Goal: Task Accomplishment & Management: Manage account settings

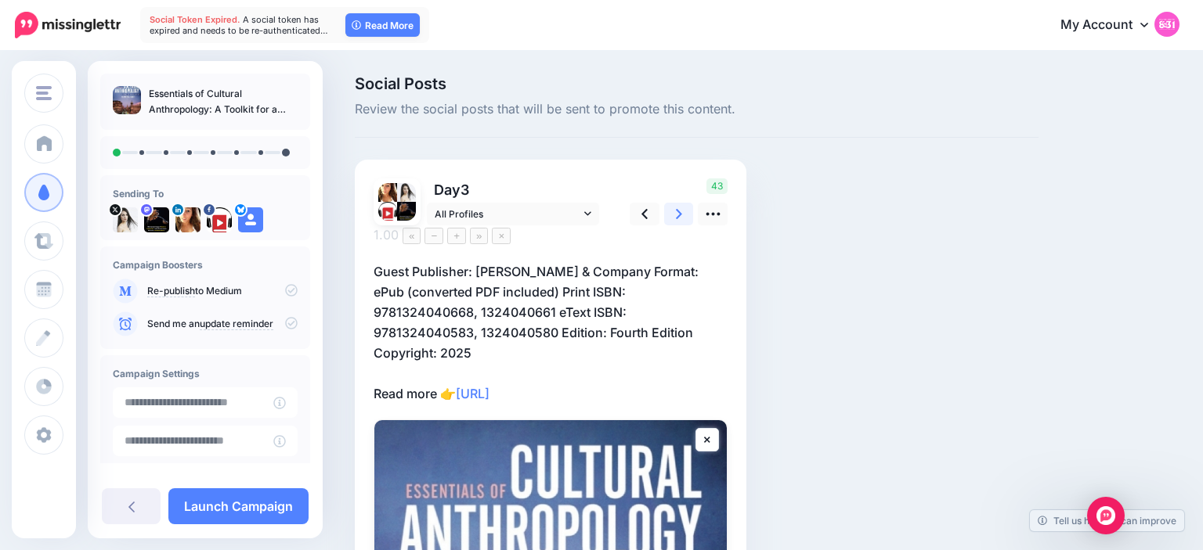
click at [683, 208] on link at bounding box center [679, 214] width 30 height 23
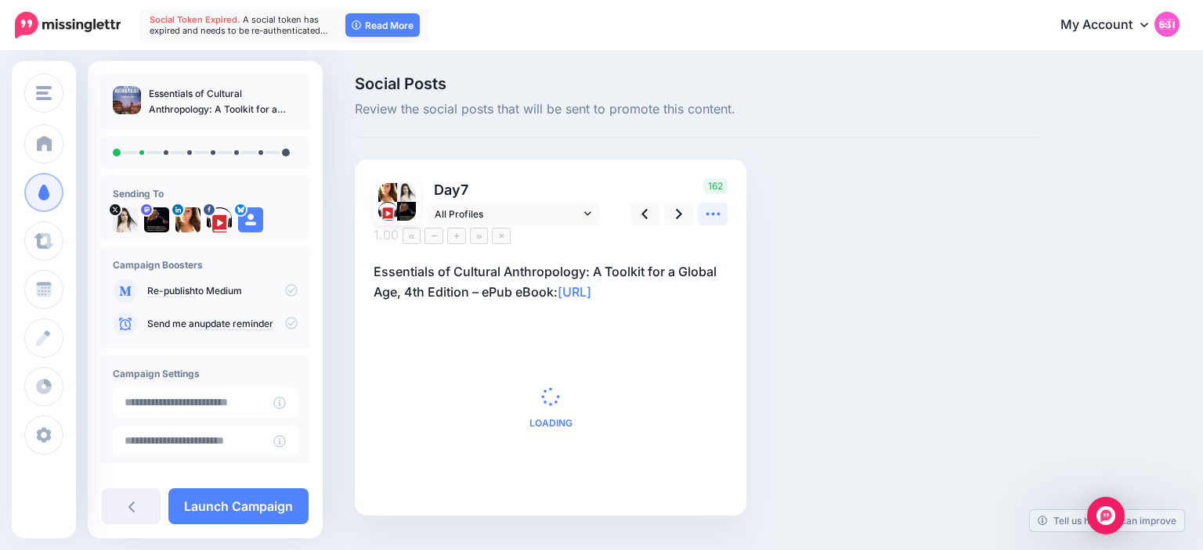
click at [716, 210] on icon at bounding box center [713, 214] width 16 height 16
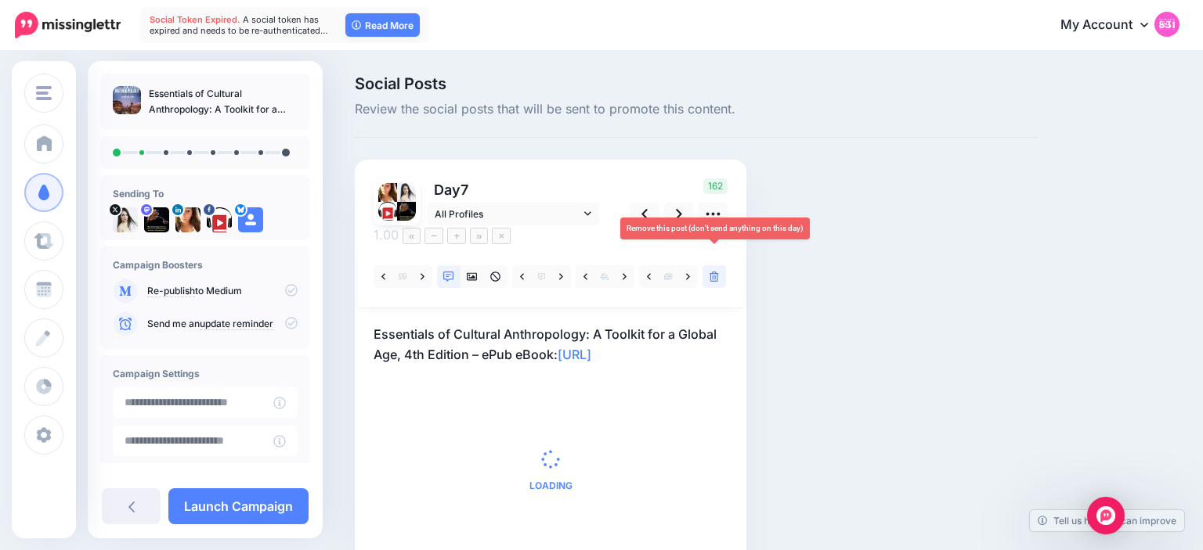
click at [707, 265] on link at bounding box center [713, 276] width 23 height 23
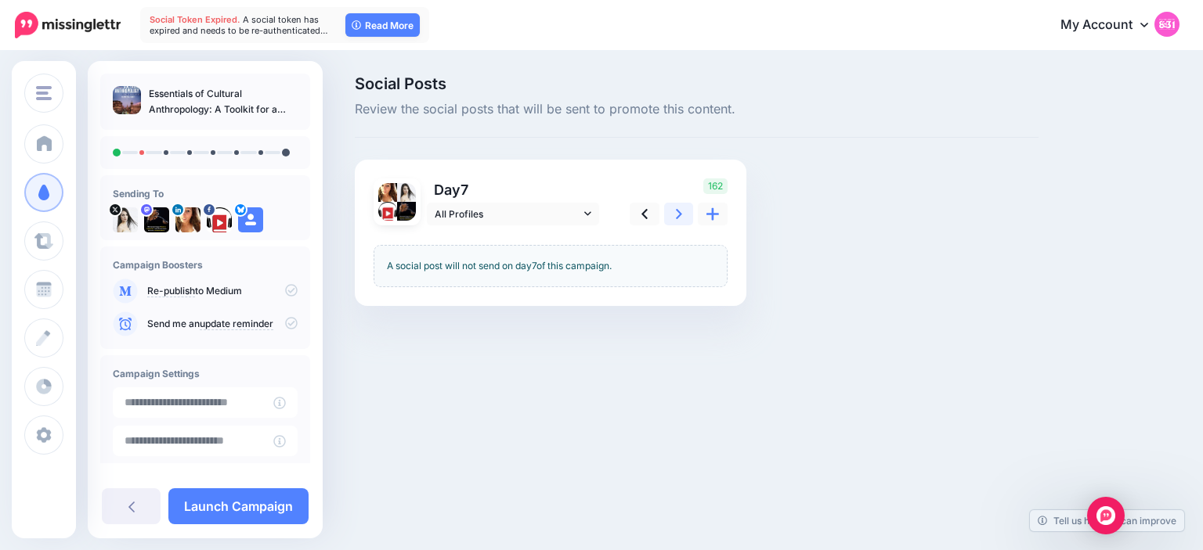
click at [680, 224] on link at bounding box center [679, 214] width 30 height 23
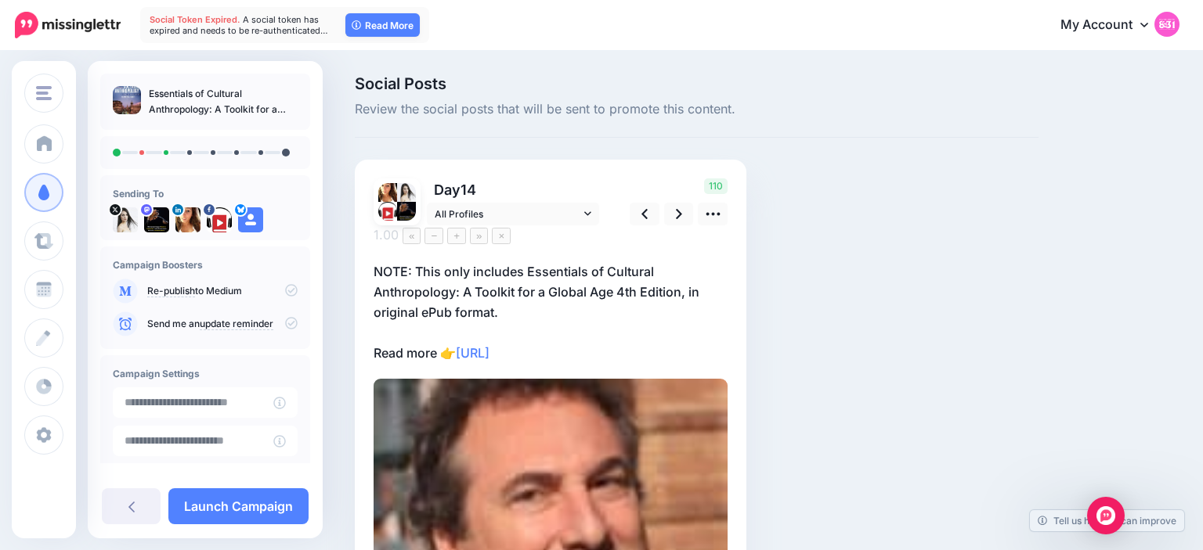
click at [507, 298] on p "NOTE: This only includes Essentials of Cultural Anthropology: A Toolkit for a G…" at bounding box center [550, 312] width 354 height 102
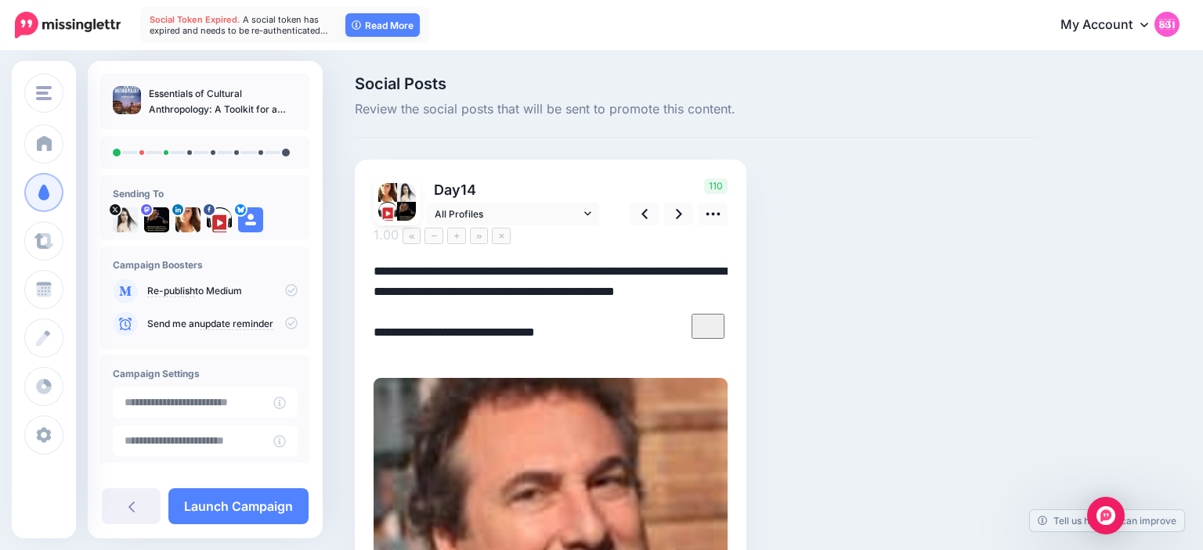
click at [512, 298] on textarea "**********" at bounding box center [550, 311] width 354 height 101
click at [431, 330] on textarea "**********" at bounding box center [550, 311] width 354 height 101
click at [791, 253] on div "Social Posts Review the social posts that will be sent to promote this content.…" at bounding box center [696, 437] width 707 height 722
click at [675, 215] on link at bounding box center [679, 214] width 30 height 23
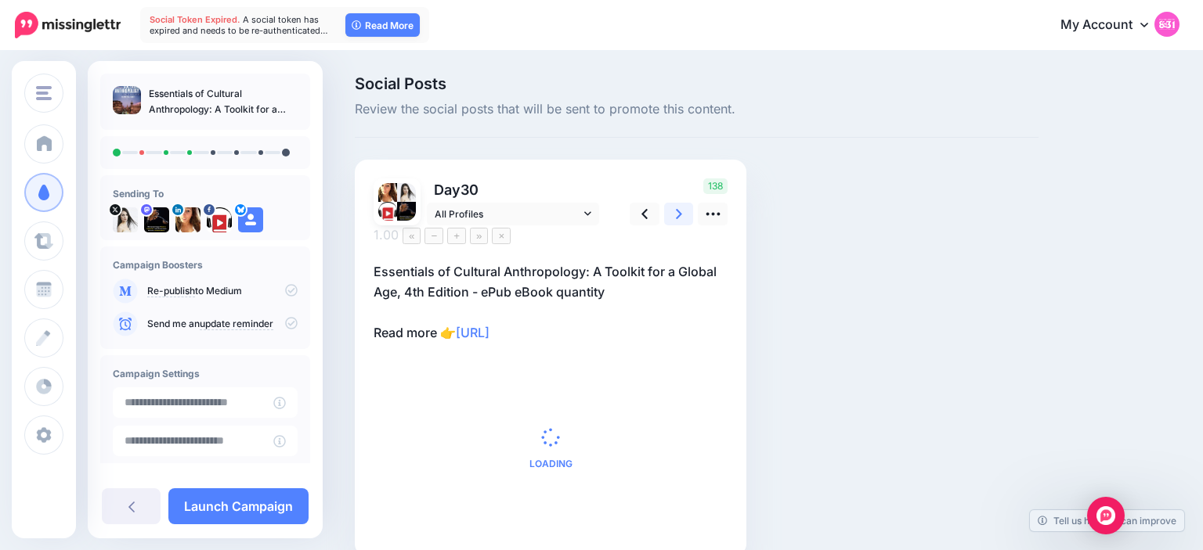
click at [675, 215] on link at bounding box center [679, 214] width 30 height 23
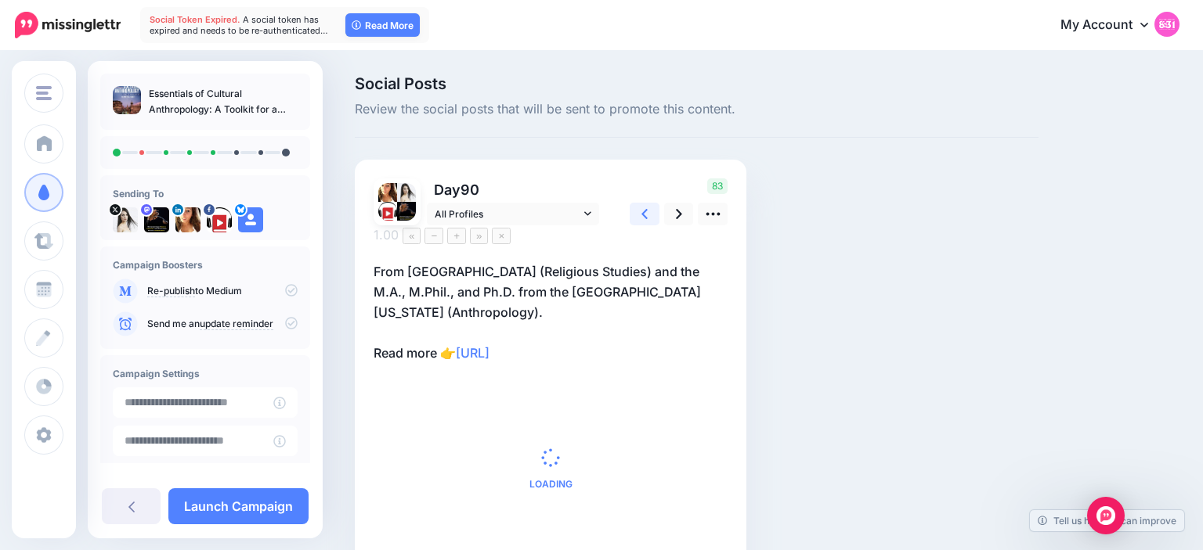
click at [640, 215] on link at bounding box center [644, 214] width 30 height 23
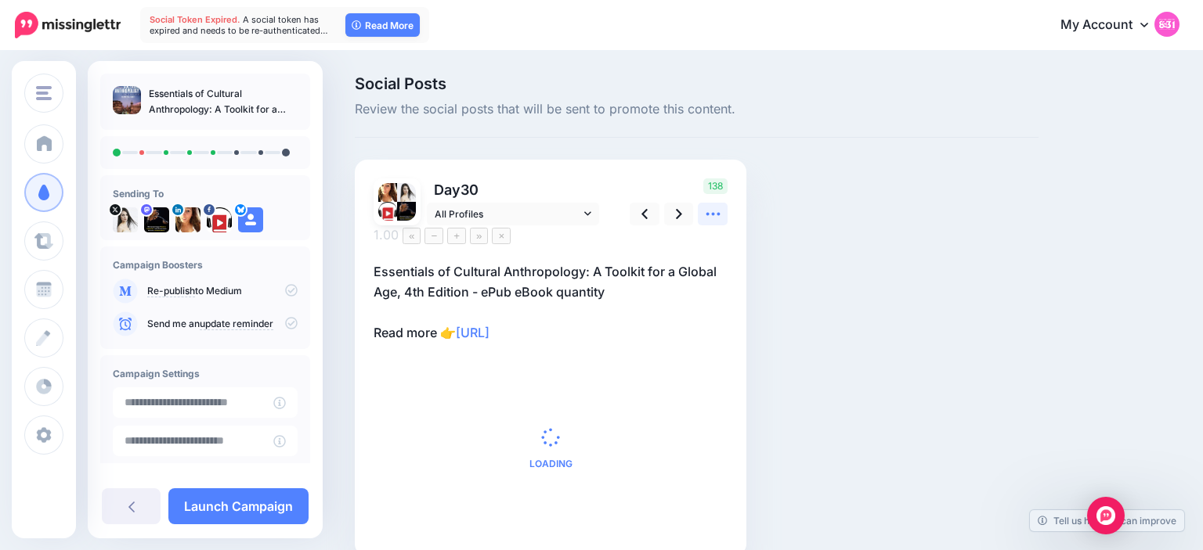
click at [717, 214] on icon at bounding box center [712, 214] width 14 height 3
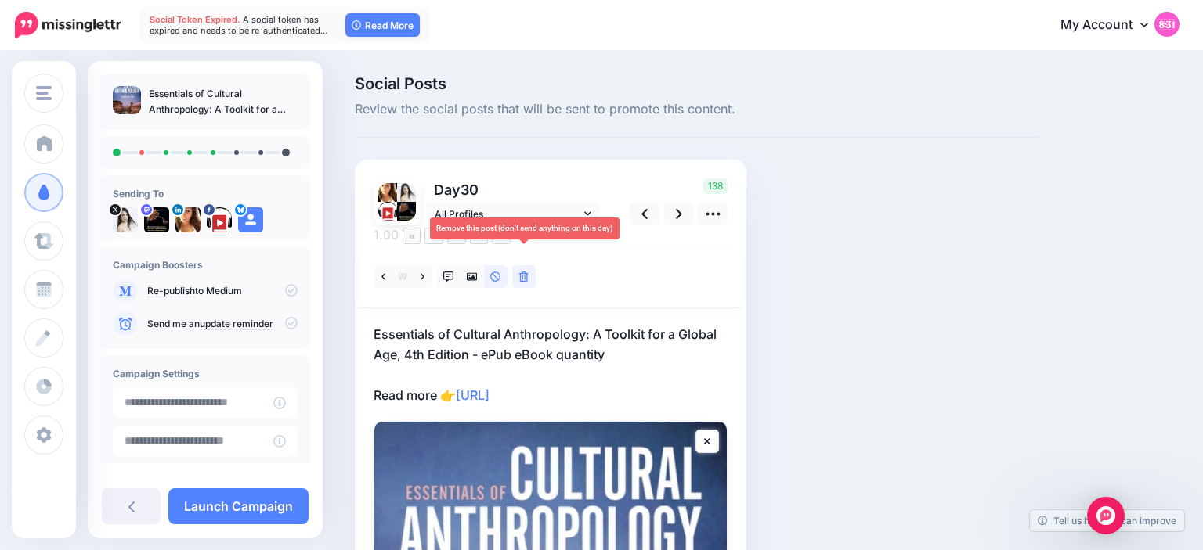
click at [517, 265] on link at bounding box center [523, 276] width 23 height 23
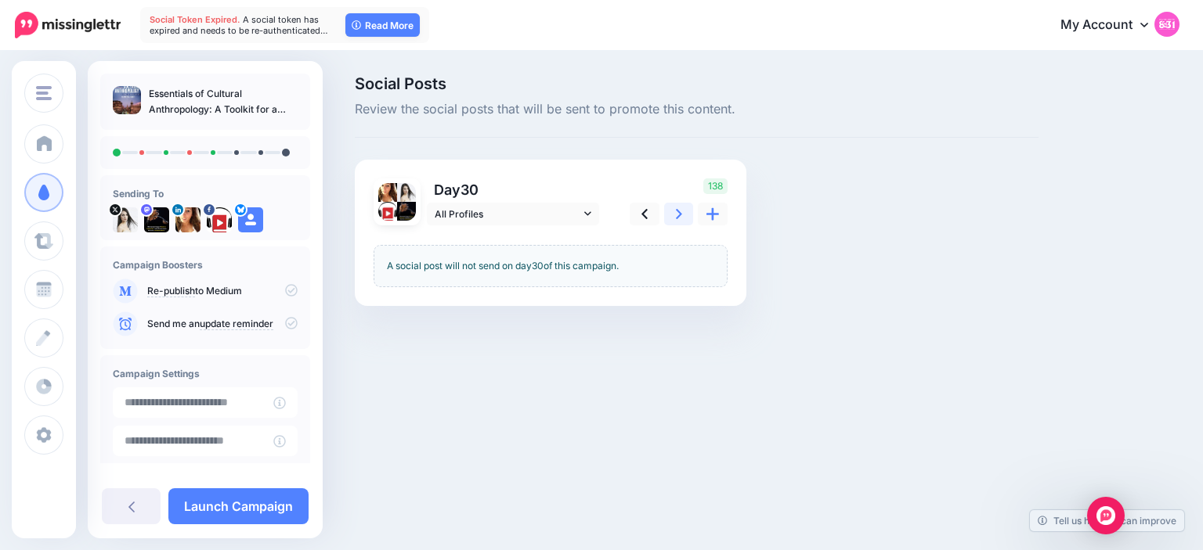
click at [676, 214] on icon at bounding box center [679, 214] width 6 height 16
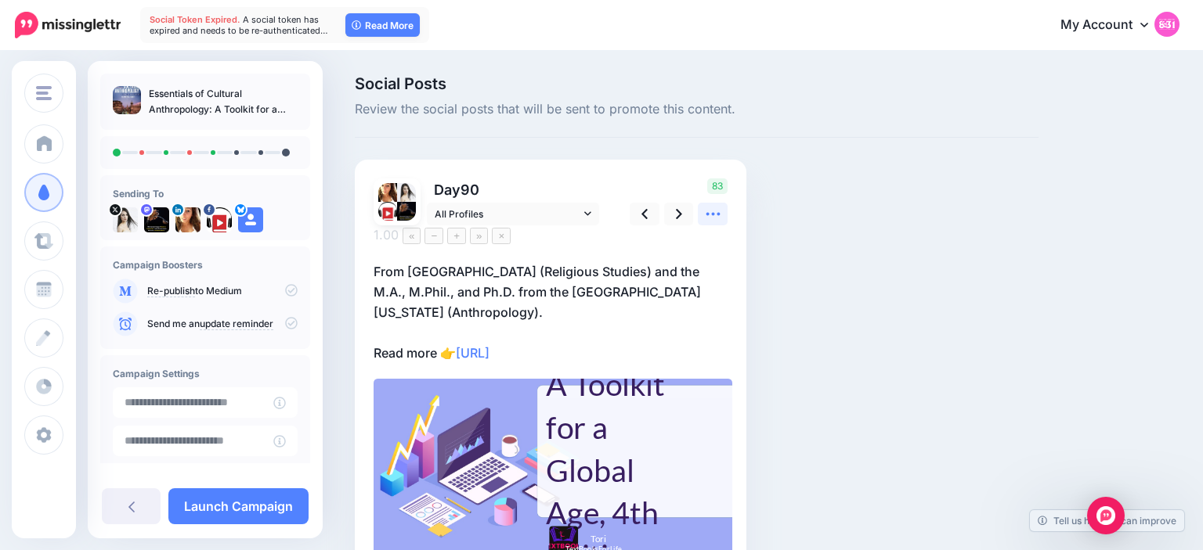
click at [714, 218] on icon at bounding box center [713, 214] width 16 height 16
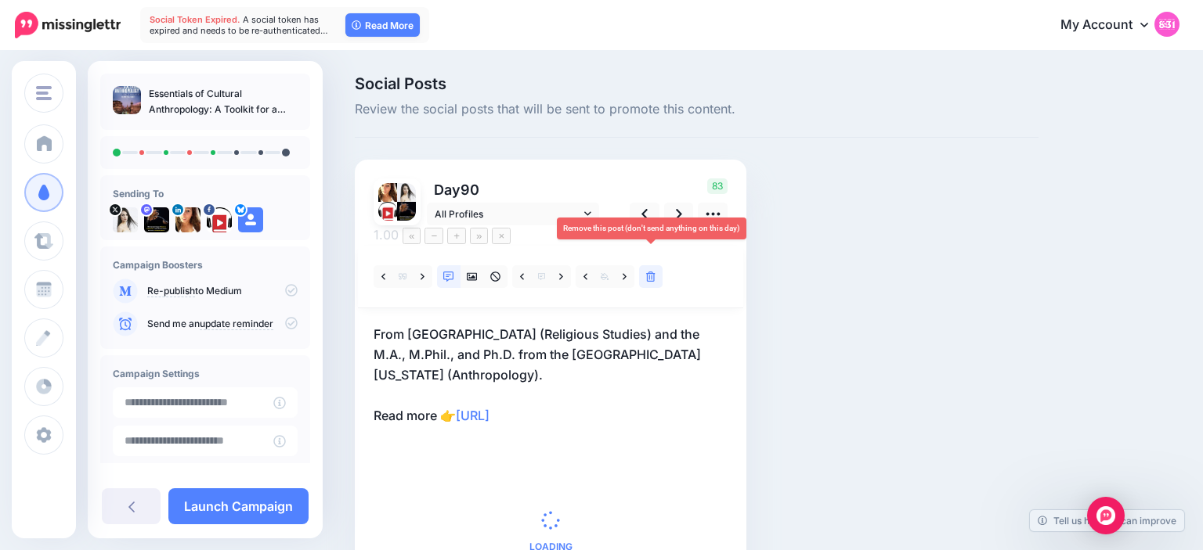
click at [647, 272] on icon at bounding box center [650, 277] width 9 height 11
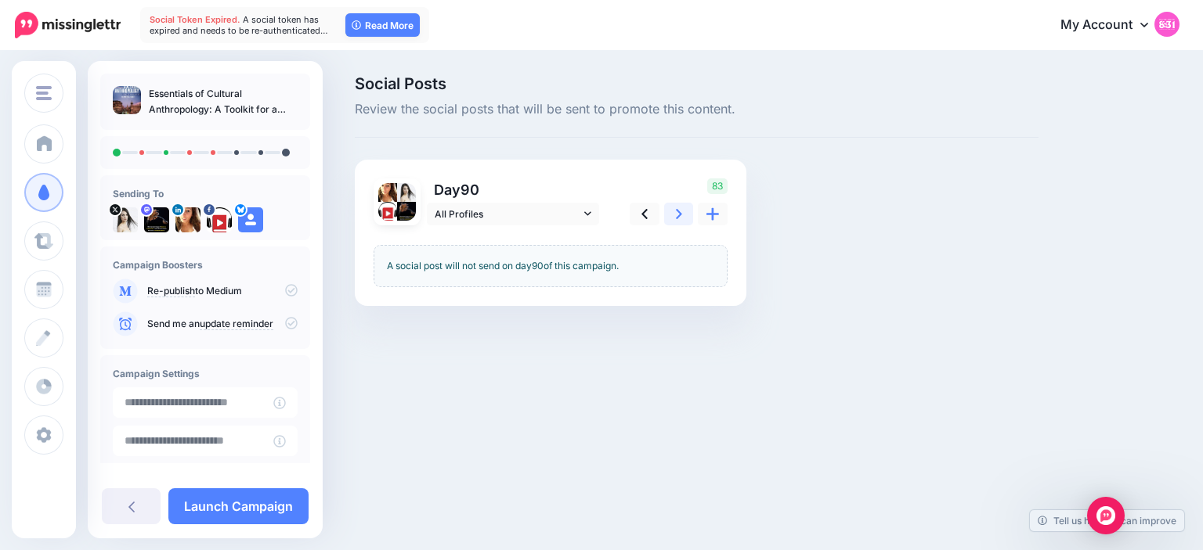
click at [679, 218] on icon at bounding box center [679, 214] width 6 height 16
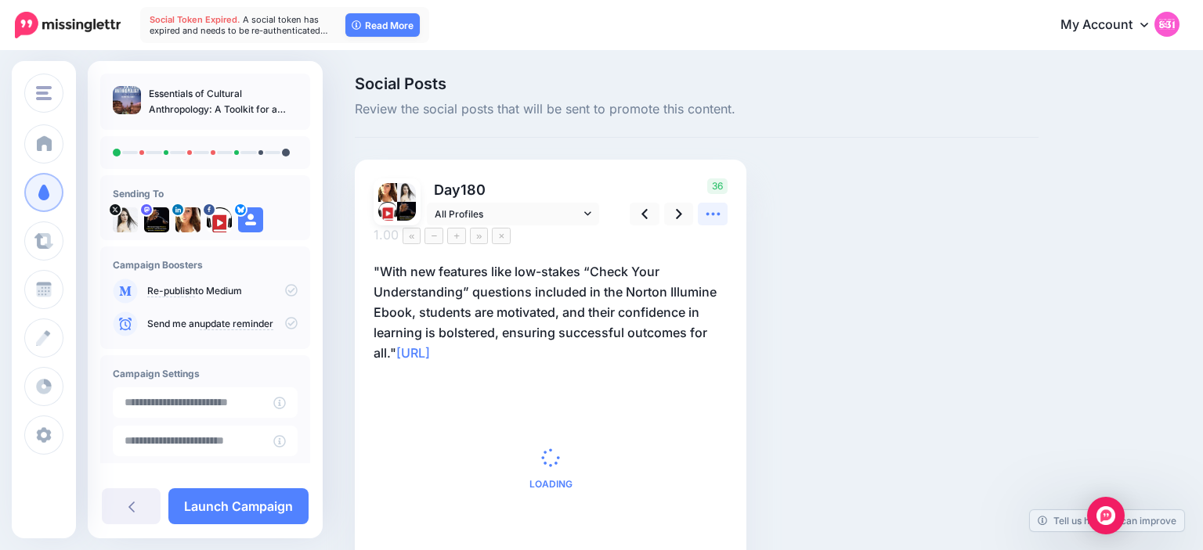
click at [720, 218] on icon at bounding box center [713, 214] width 16 height 16
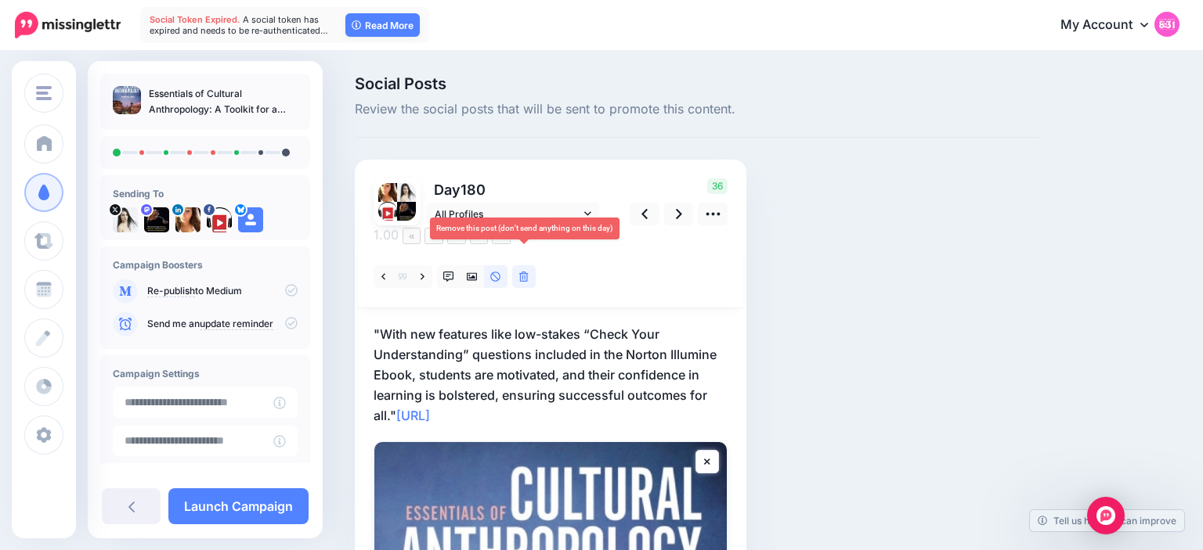
click at [528, 272] on icon at bounding box center [523, 277] width 9 height 11
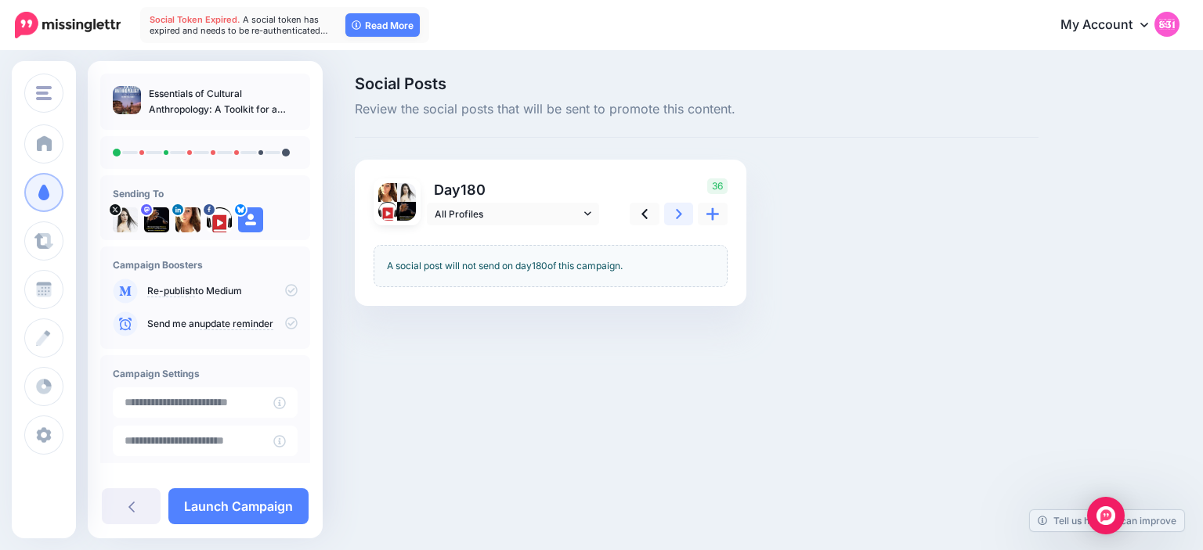
click at [676, 216] on icon at bounding box center [679, 214] width 6 height 16
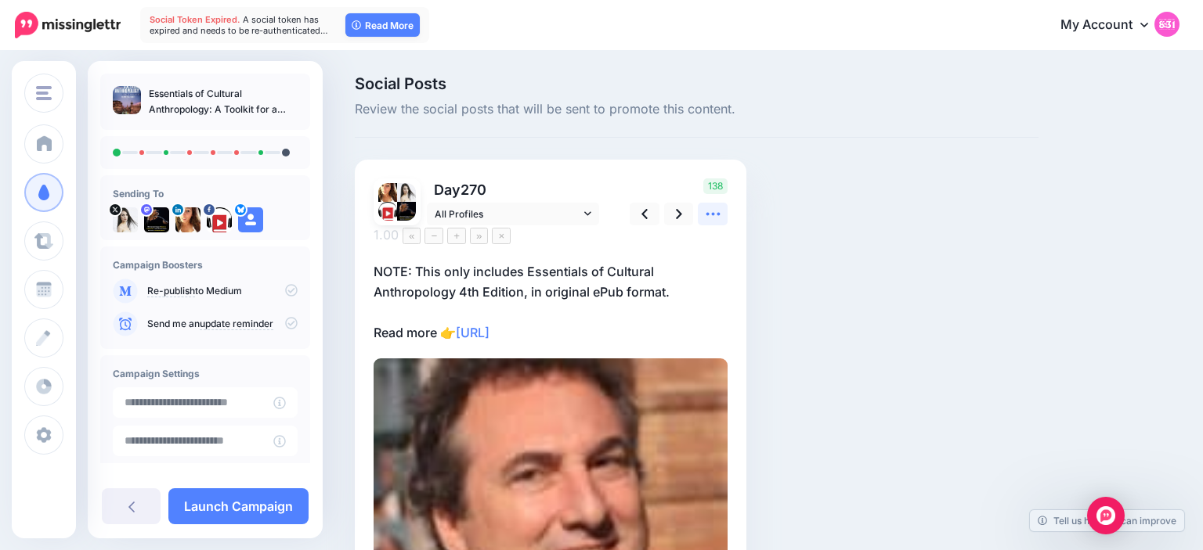
click at [716, 220] on icon at bounding box center [713, 214] width 16 height 16
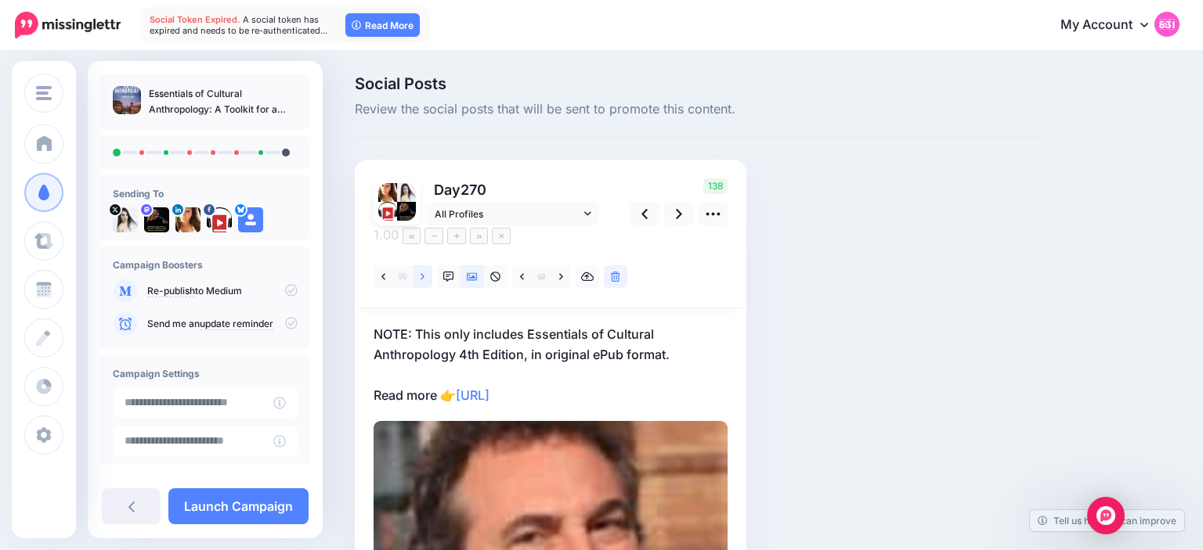
click at [421, 272] on icon at bounding box center [422, 277] width 4 height 11
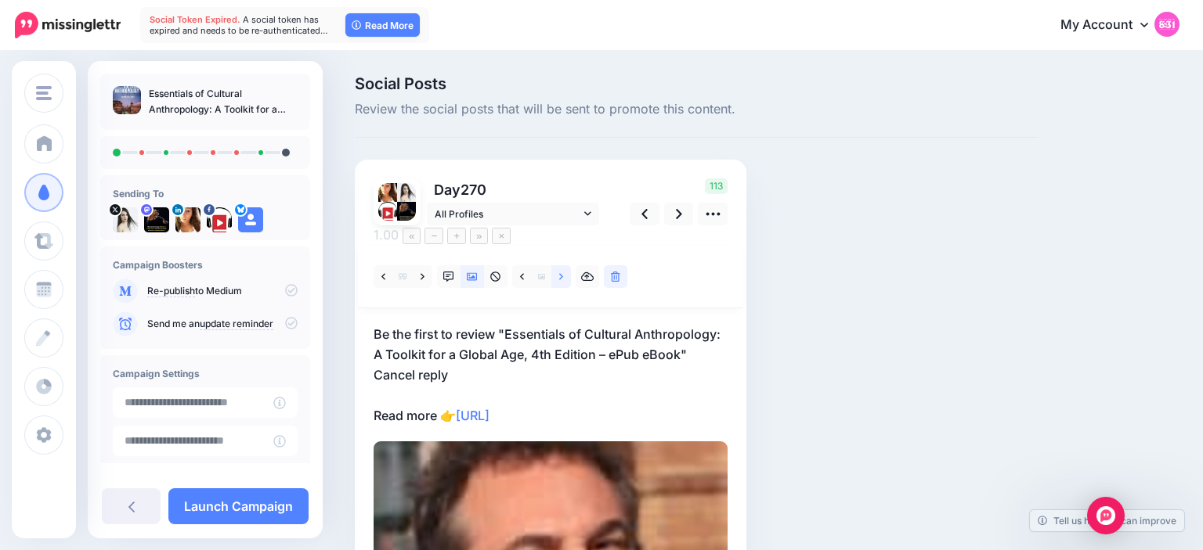
click at [557, 265] on link at bounding box center [561, 276] width 20 height 23
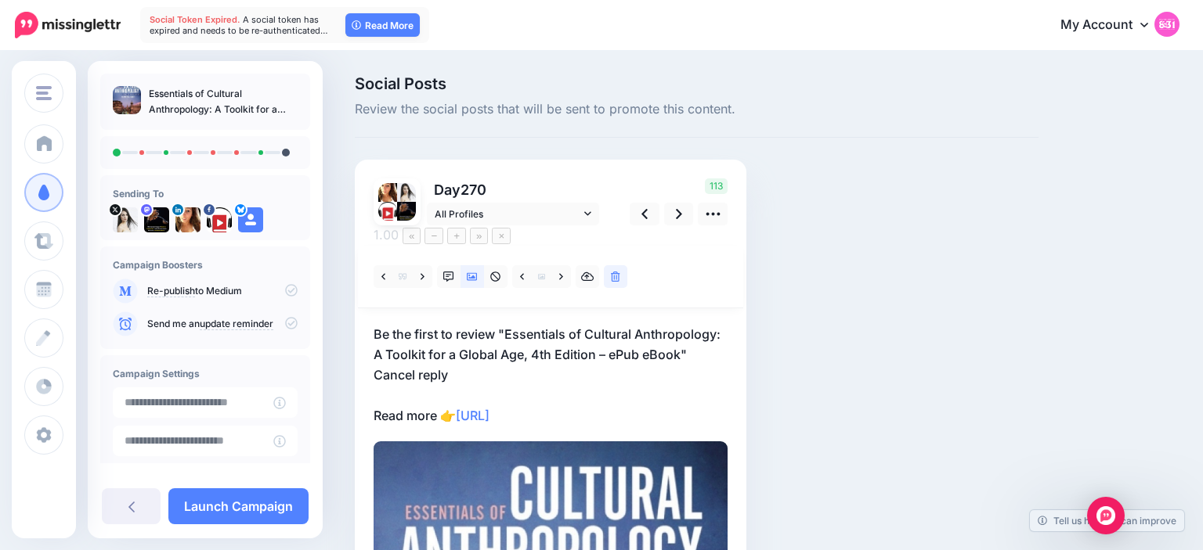
click at [496, 324] on p "Be the first to review "Essentials of Cultural Anthropology: A Toolkit for a Gl…" at bounding box center [550, 375] width 354 height 102
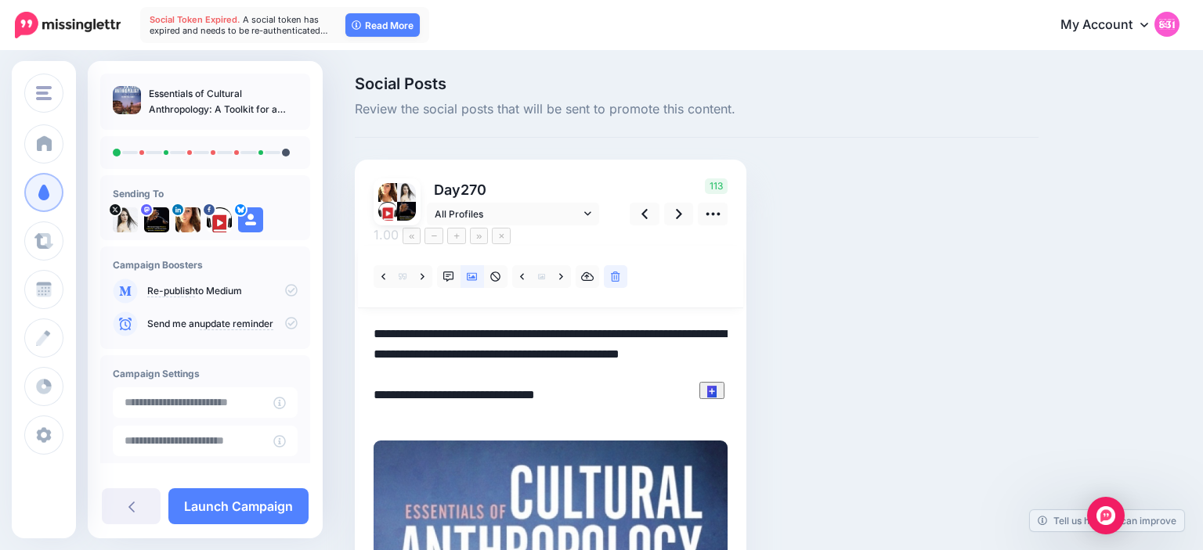
click at [496, 324] on textarea "**********" at bounding box center [550, 374] width 354 height 101
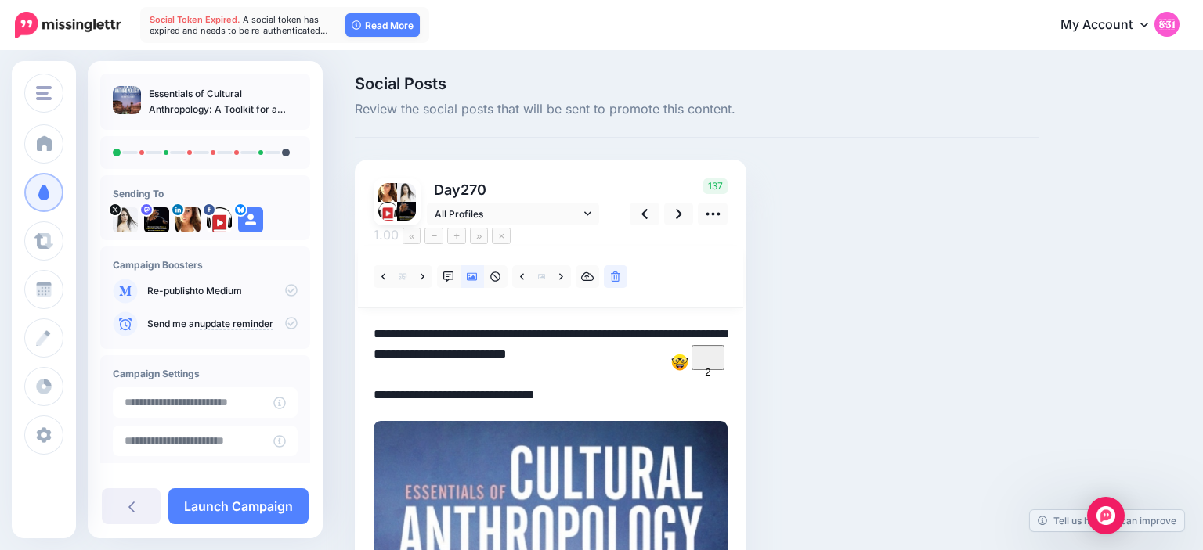
click at [469, 337] on textarea "**********" at bounding box center [550, 364] width 354 height 81
type textarea "**********"
click at [792, 207] on div "Social Posts Review the social posts that will be sent to promote this content.…" at bounding box center [696, 512] width 707 height 873
click at [680, 220] on icon at bounding box center [679, 214] width 6 height 16
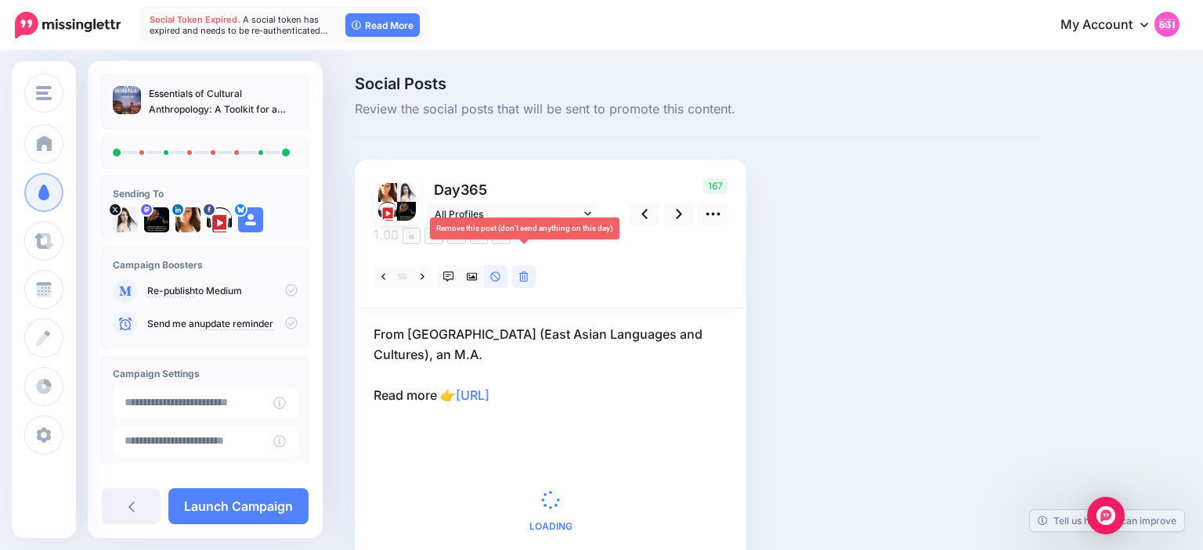
click at [524, 272] on icon at bounding box center [523, 277] width 9 height 11
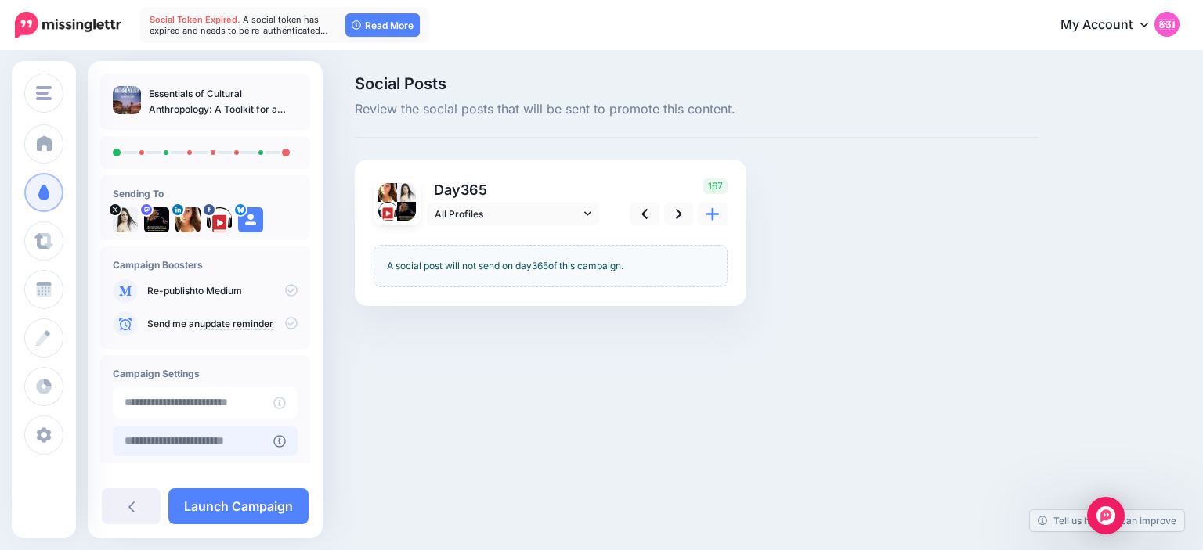
scroll to position [119, 0]
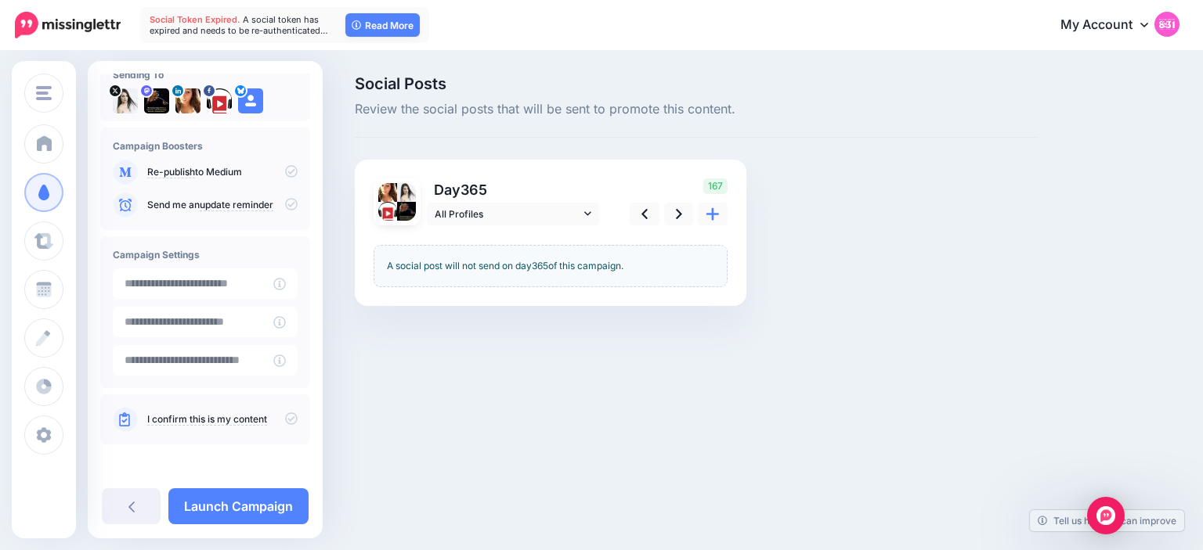
click at [287, 420] on icon at bounding box center [291, 419] width 13 height 13
type input "**********"
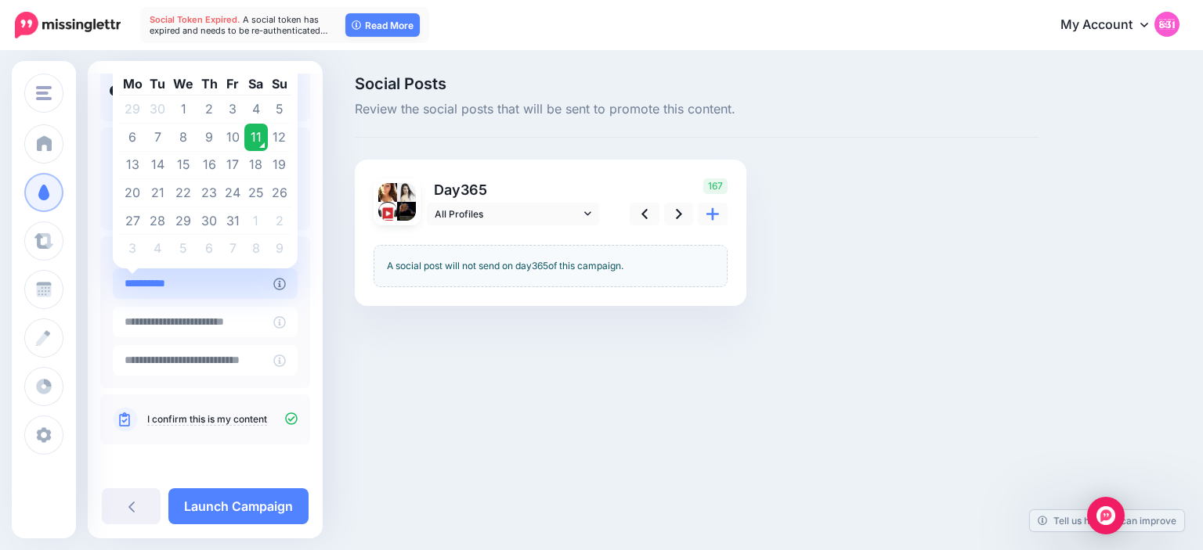
click at [246, 282] on input "**********" at bounding box center [193, 284] width 160 height 31
click at [252, 138] on td "11" at bounding box center [255, 138] width 23 height 28
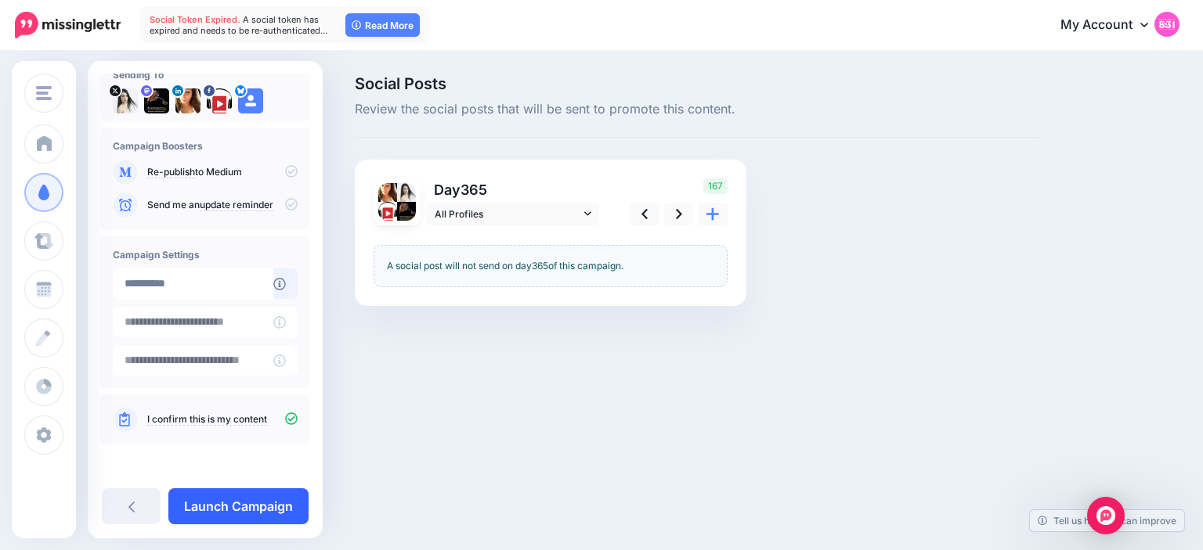
click at [233, 512] on link "Launch Campaign" at bounding box center [238, 507] width 140 height 36
